Goal: Task Accomplishment & Management: Use online tool/utility

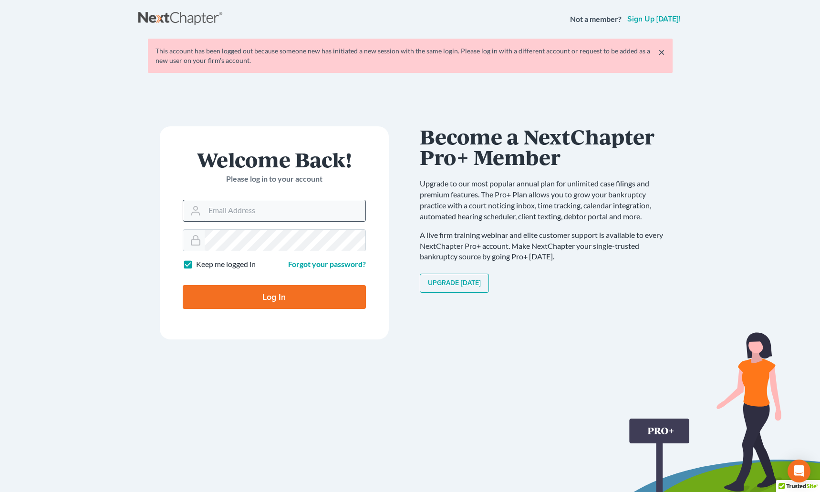
click at [237, 212] on input "Email Address" at bounding box center [285, 210] width 161 height 21
type input "[EMAIL_ADDRESS][DOMAIN_NAME]"
type input "Thinking..."
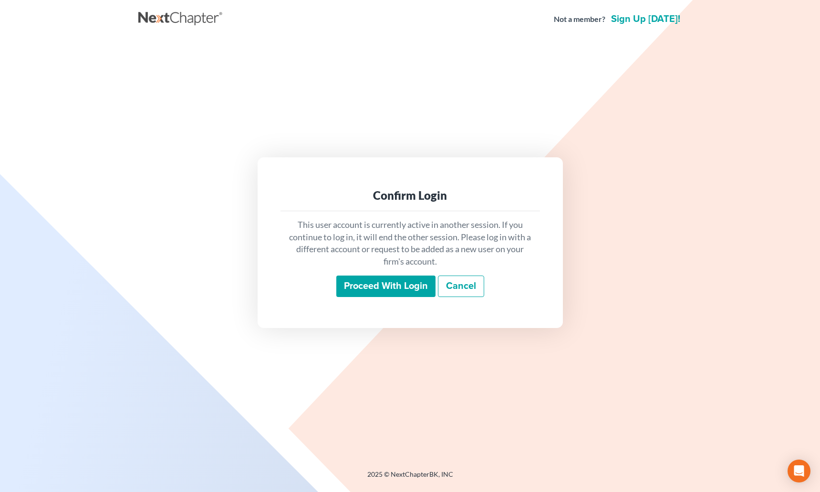
click at [361, 281] on input "Proceed with login" at bounding box center [385, 287] width 99 height 22
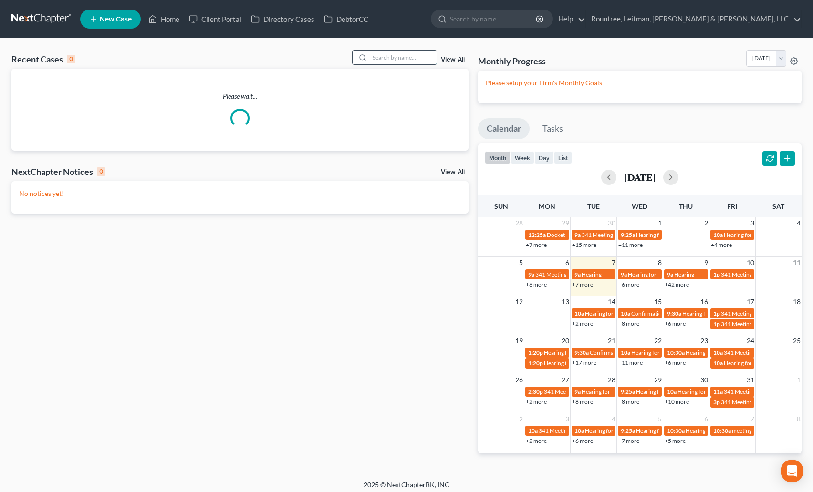
click at [389, 61] on input "search" at bounding box center [403, 58] width 67 height 14
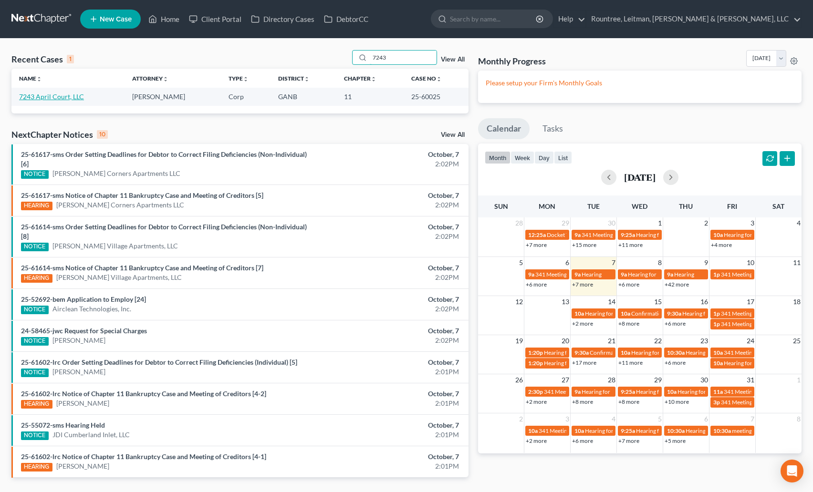
type input "7243"
click at [52, 99] on link "7243 April Court, LLC" at bounding box center [51, 97] width 65 height 8
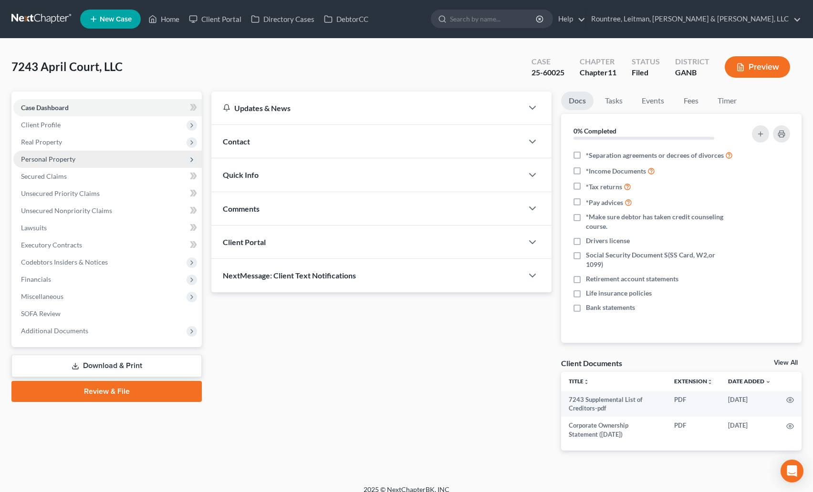
click at [49, 164] on span "Personal Property" at bounding box center [107, 159] width 188 height 17
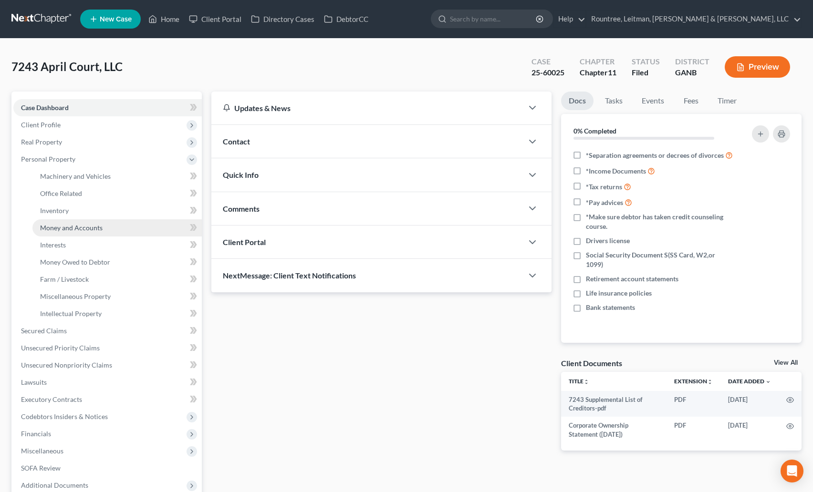
click at [66, 228] on span "Money and Accounts" at bounding box center [71, 228] width 62 height 8
